Goal: Book appointment/travel/reservation

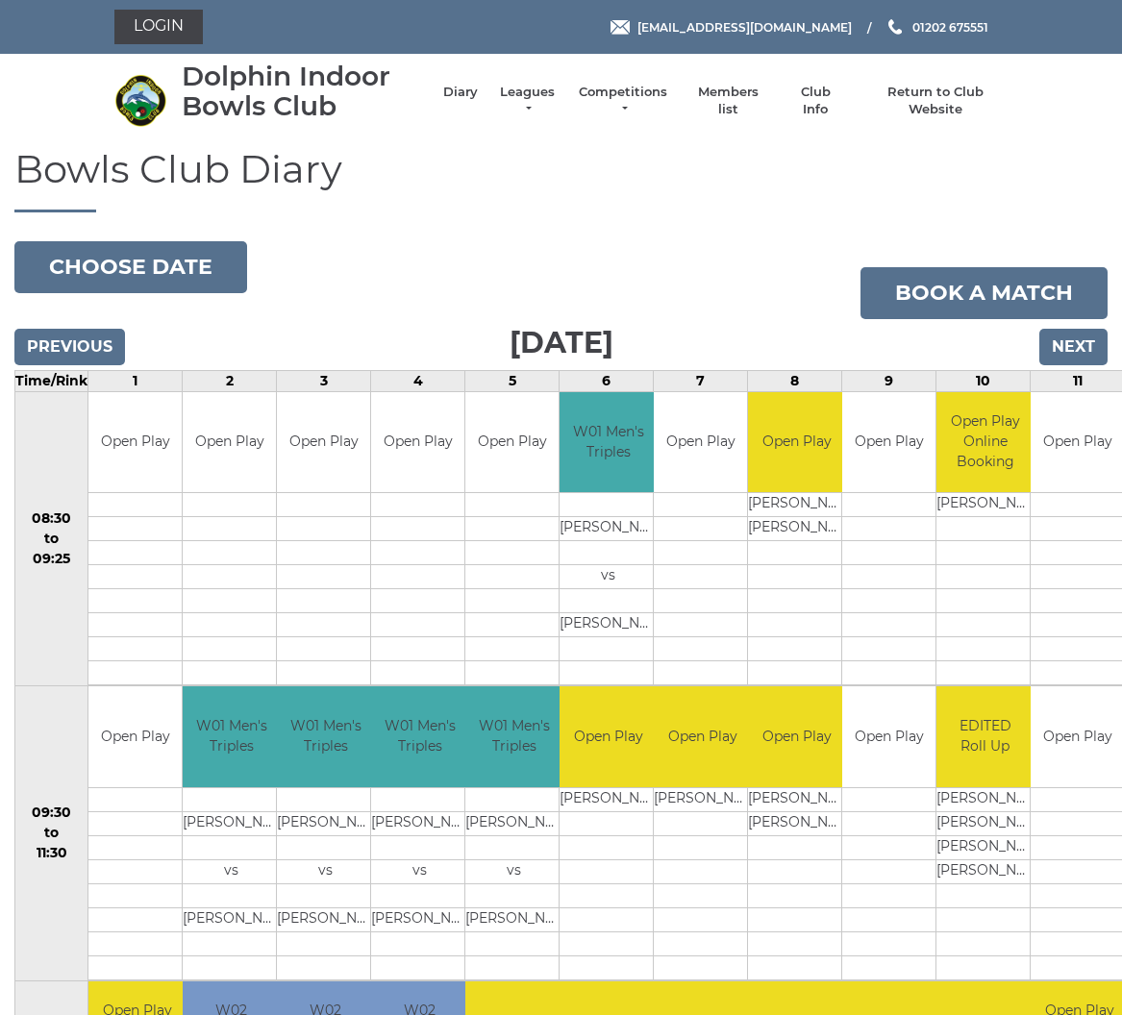
click at [1000, 291] on link "Book a match" at bounding box center [983, 293] width 247 height 52
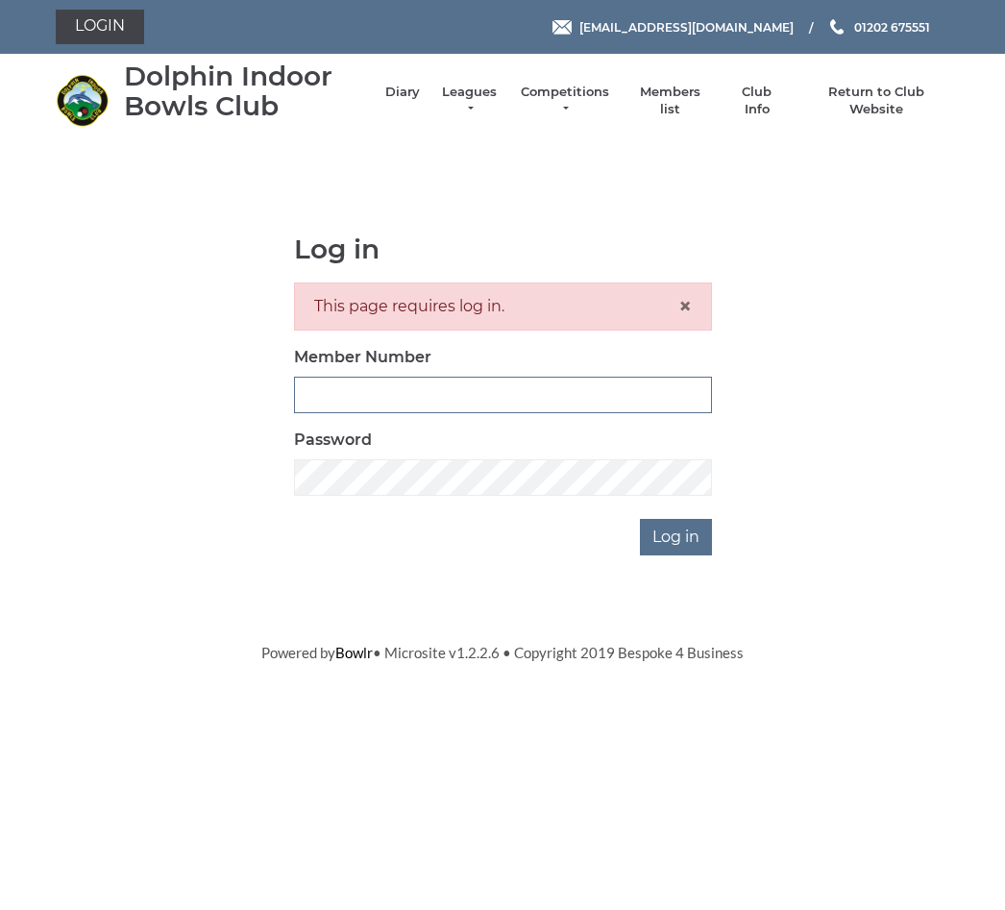
type input "3474"
click at [678, 535] on input "Log in" at bounding box center [676, 537] width 72 height 37
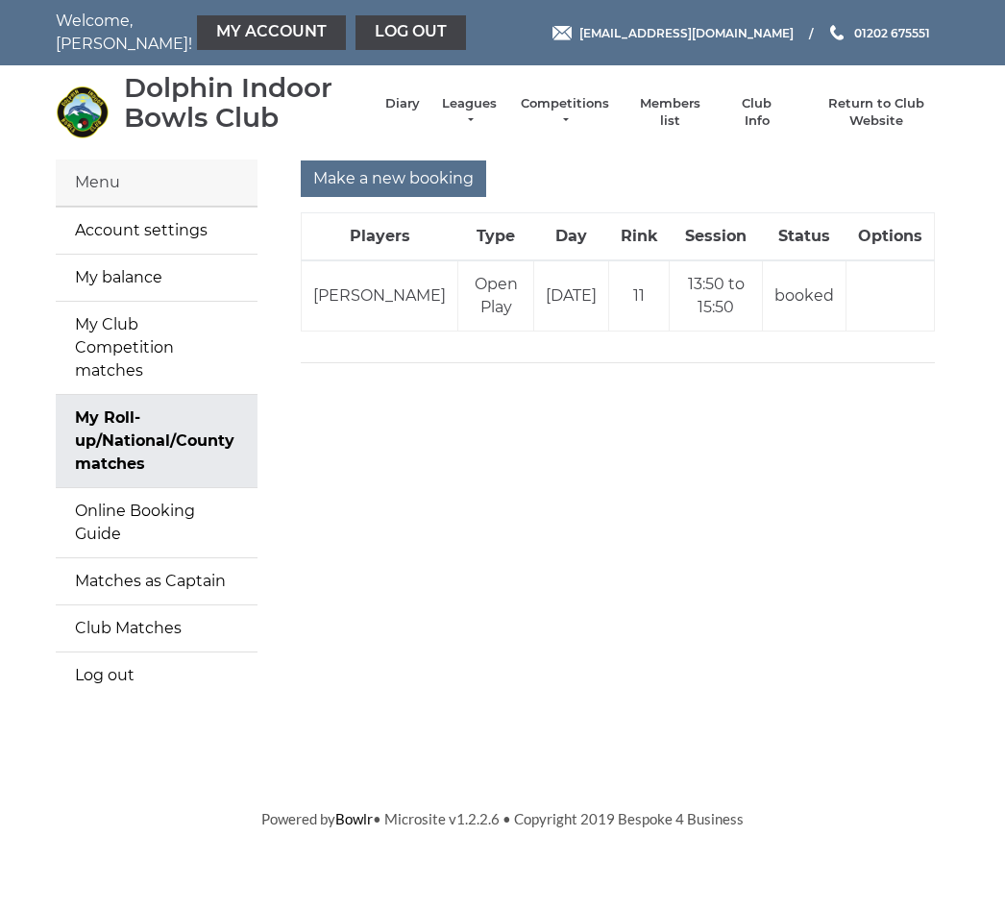
click at [539, 303] on td "06/10/2025" at bounding box center [571, 295] width 75 height 71
click at [892, 313] on td at bounding box center [891, 295] width 88 height 71
click at [376, 171] on input "Make a new booking" at bounding box center [393, 179] width 185 height 37
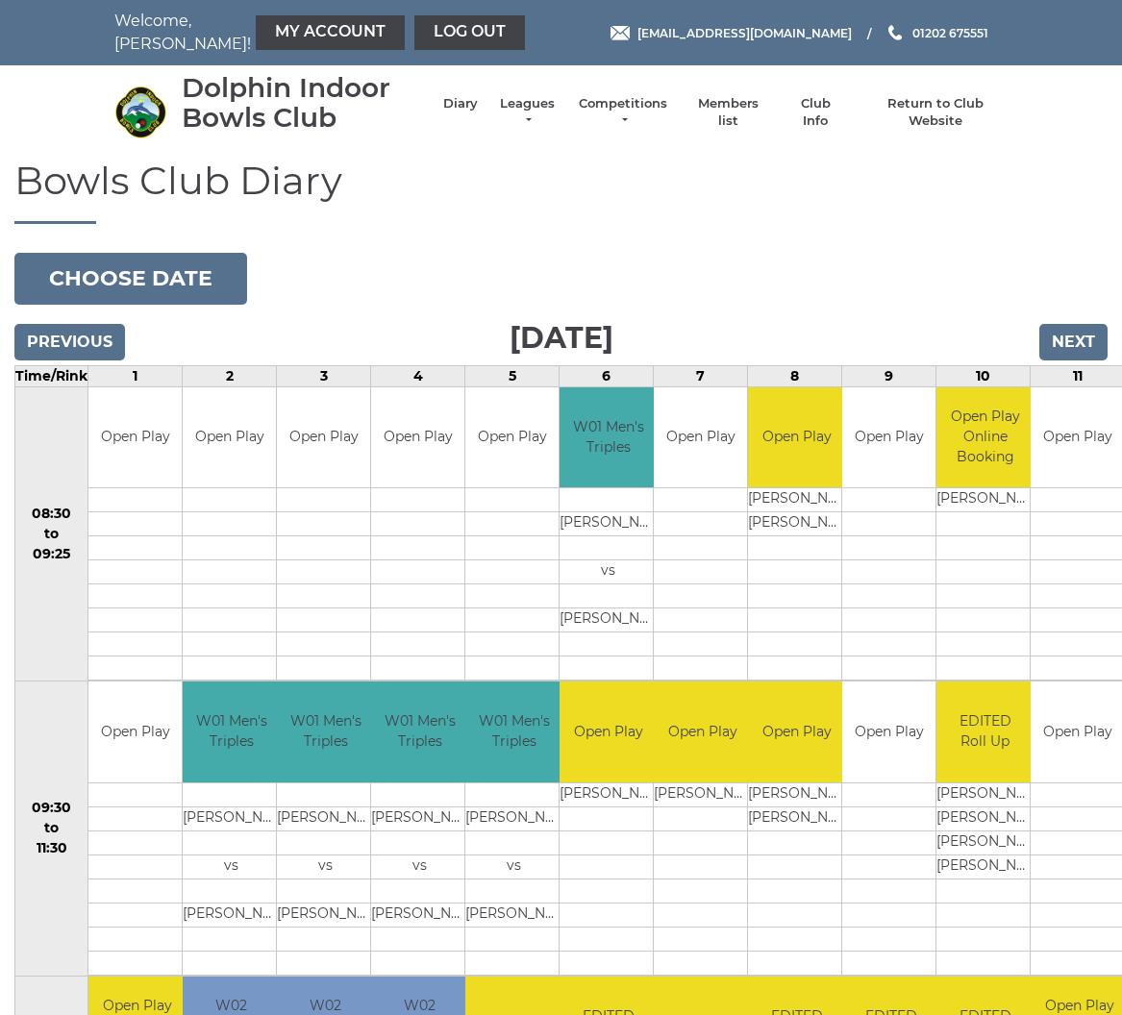
click at [674, 356] on h3 "Monday 6th October 2025" at bounding box center [560, 337] width 1093 height 47
click at [52, 351] on input "Previous" at bounding box center [69, 342] width 111 height 37
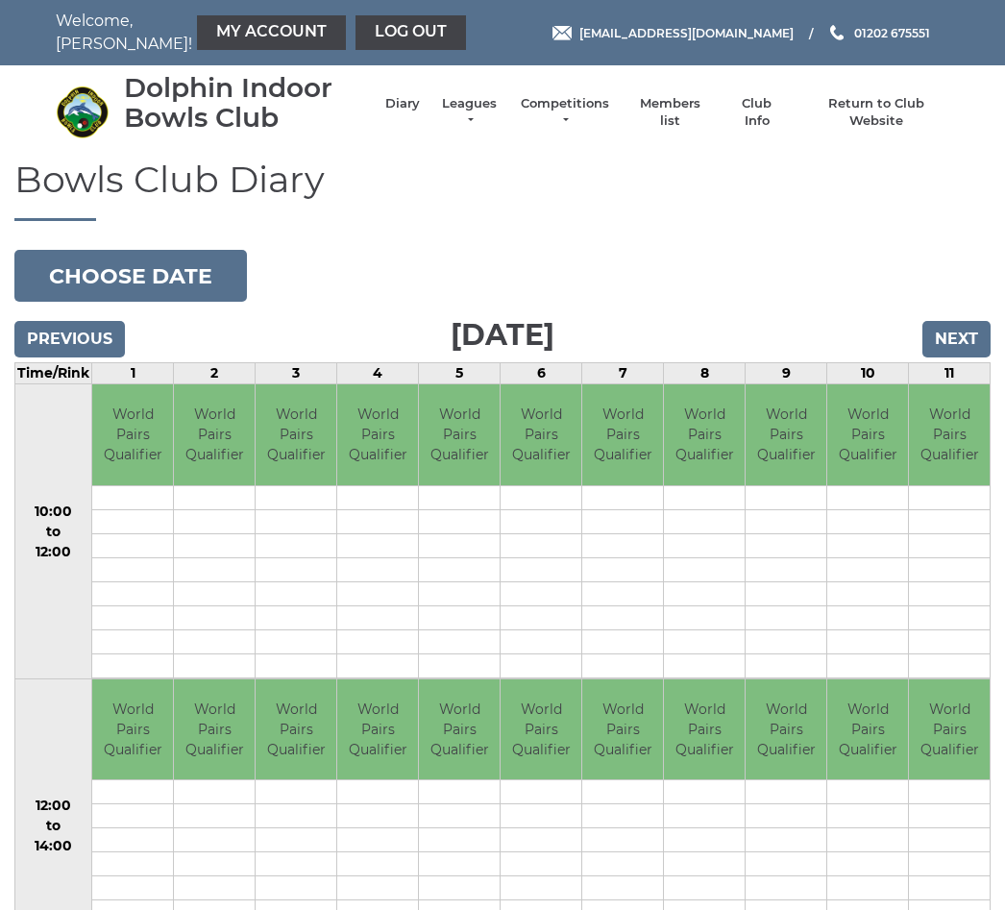
click at [974, 339] on input "Next" at bounding box center [957, 339] width 68 height 37
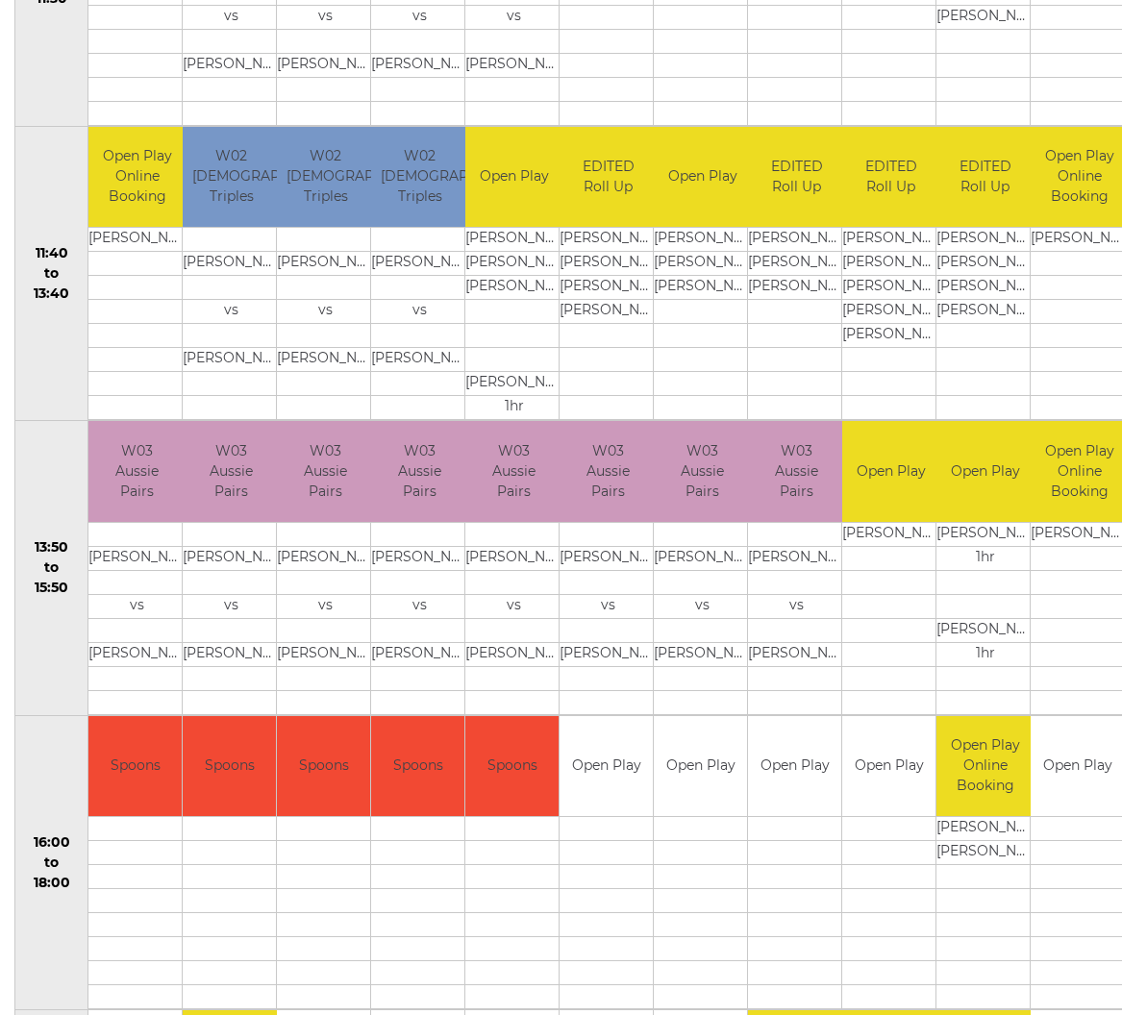
scroll to position [849, 0]
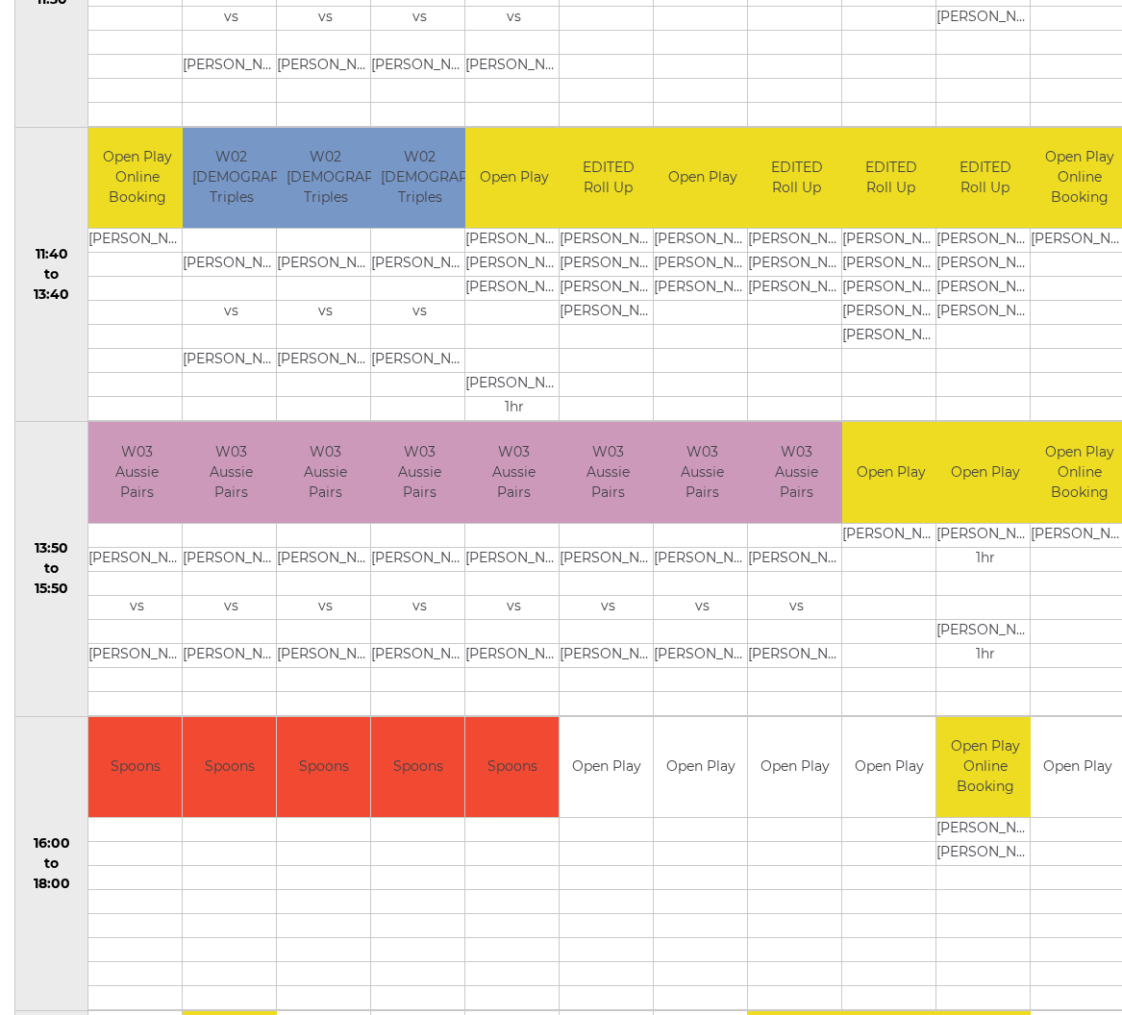
click at [1079, 490] on td "Open Play Online Booking" at bounding box center [1078, 472] width 97 height 101
click at [1076, 537] on td "[PERSON_NAME]" at bounding box center [1078, 535] width 97 height 24
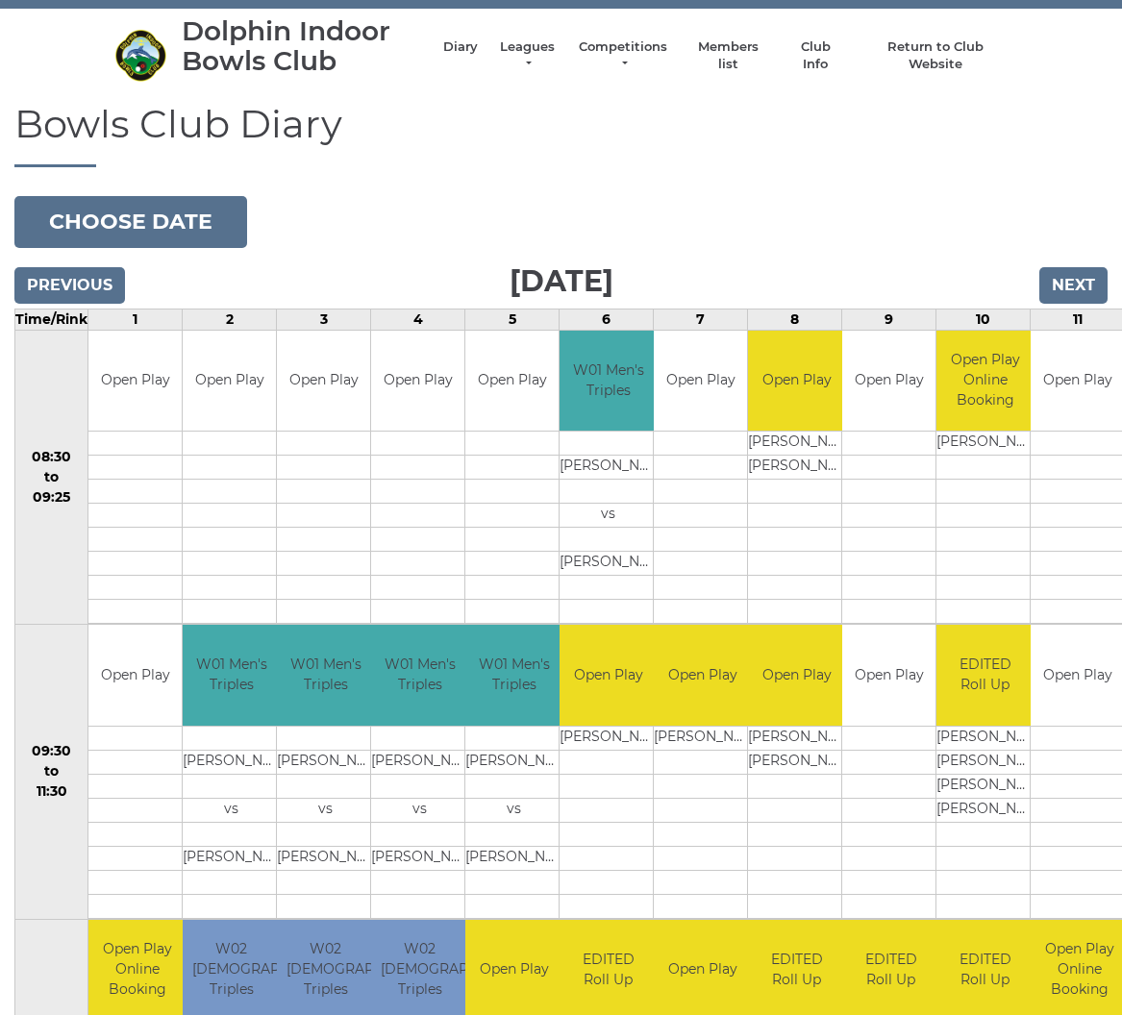
scroll to position [0, 0]
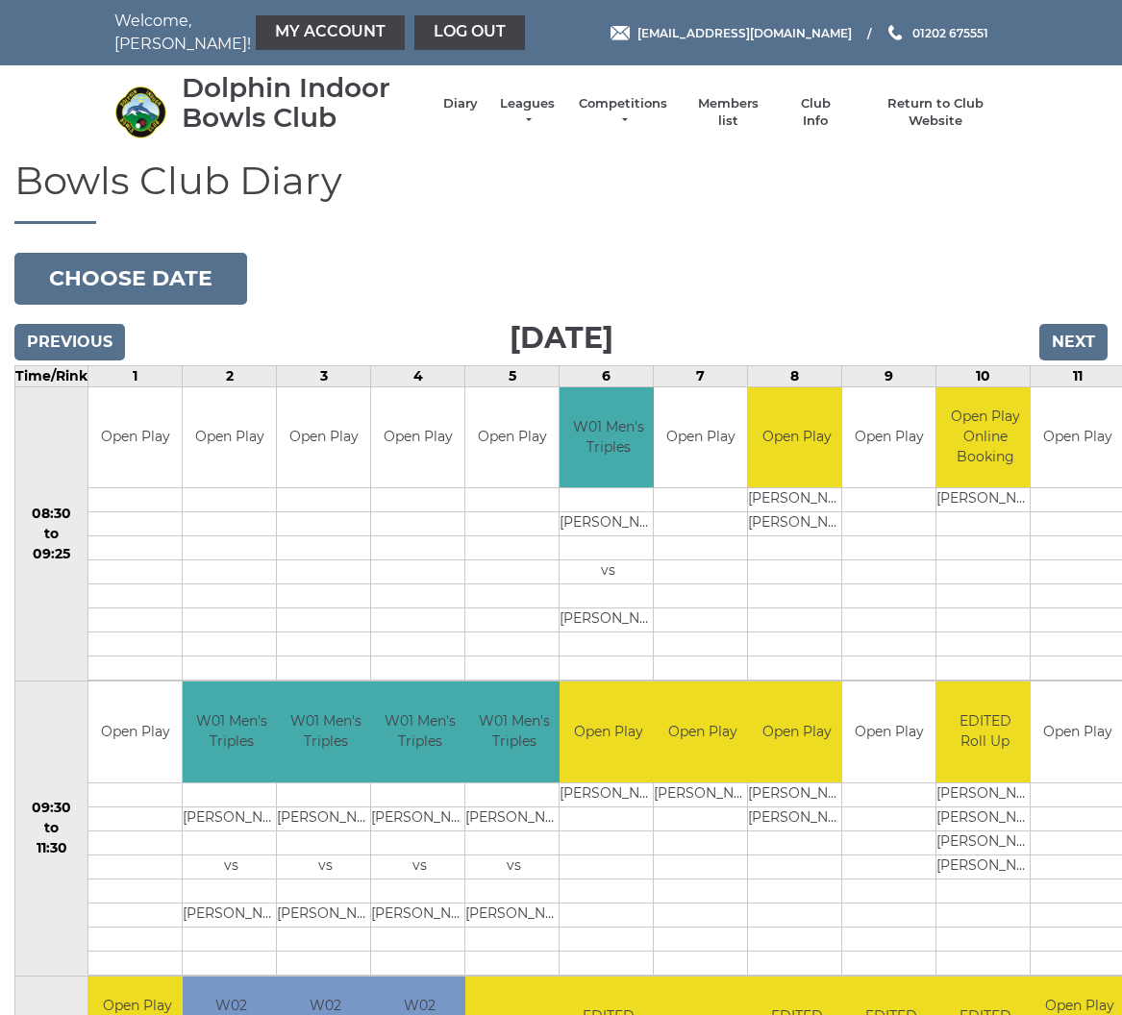
click at [78, 342] on input "Previous" at bounding box center [69, 342] width 111 height 37
